Goal: Register for event/course

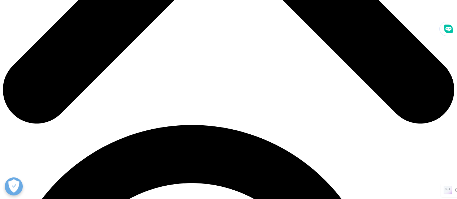
scroll to position [361, 0]
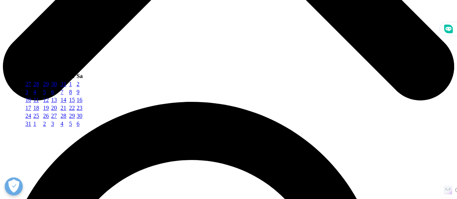
click at [41, 71] on span "August" at bounding box center [32, 68] width 17 height 6
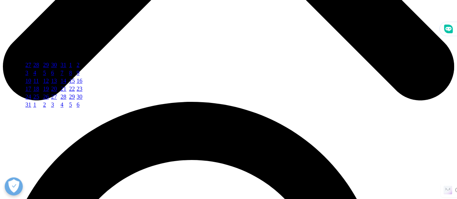
click at [46, 46] on span "Next" at bounding box center [40, 43] width 11 height 6
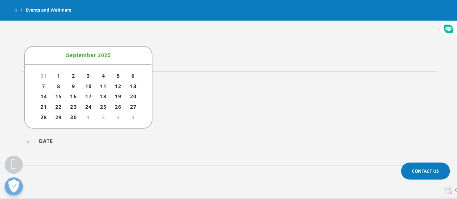
click at [95, 55] on span "September" at bounding box center [81, 55] width 30 height 6
click at [192, 52] on div at bounding box center [176, 51] width 97 height 16
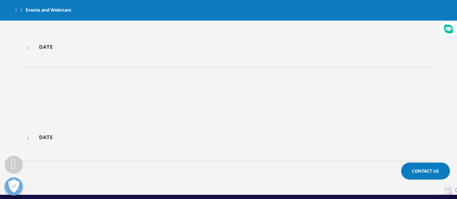
scroll to position [257, 0]
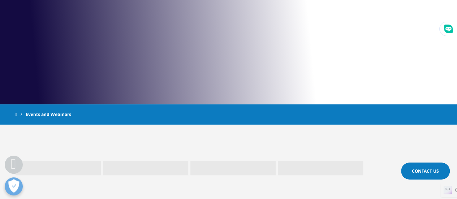
click at [51, 114] on span "Events and Webinars" at bounding box center [48, 114] width 45 height 13
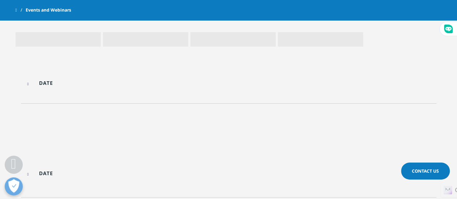
click at [43, 84] on input "text" at bounding box center [73, 83] width 97 height 16
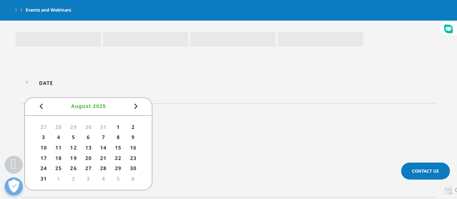
click at [90, 167] on link "27" at bounding box center [88, 168] width 13 height 9
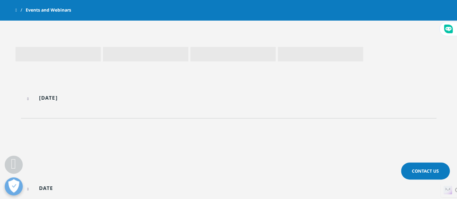
scroll to position [329, 0]
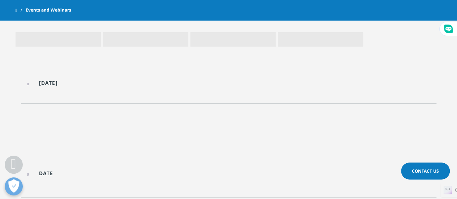
click at [34, 84] on input "[DATE]" at bounding box center [73, 83] width 97 height 16
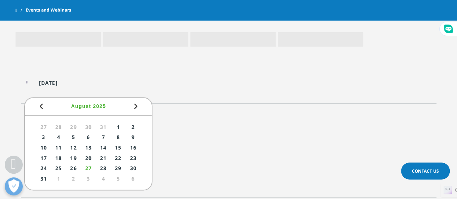
click at [103, 166] on link "28" at bounding box center [102, 168] width 13 height 9
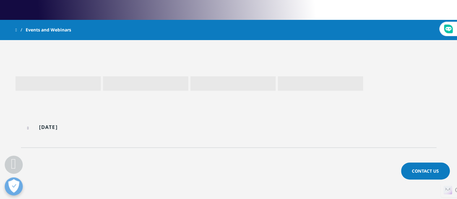
scroll to position [329, 0]
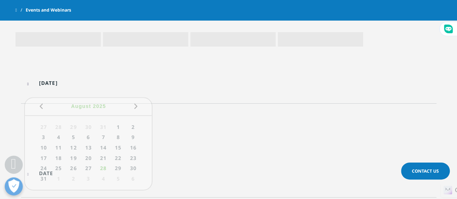
click at [29, 85] on div "[DATE]" at bounding box center [73, 83] width 97 height 16
click at [120, 166] on link "29" at bounding box center [118, 168] width 13 height 9
type input "[DATE]"
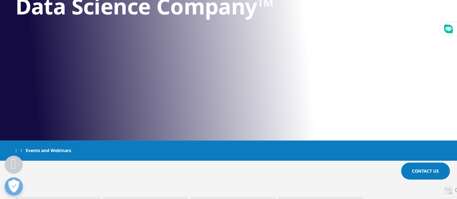
scroll to position [4, 0]
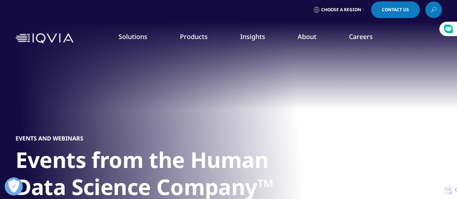
click at [66, 161] on li "Decentralized Trials" at bounding box center [67, 161] width 112 height 14
click at [66, 160] on li "Decentralized Trials" at bounding box center [67, 161] width 112 height 14
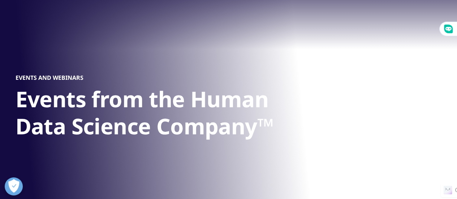
scroll to position [76, 0]
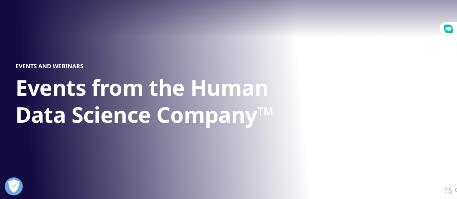
click at [39, 91] on link "Decentralized Trials" at bounding box center [42, 89] width 48 height 7
